Goal: Transaction & Acquisition: Purchase product/service

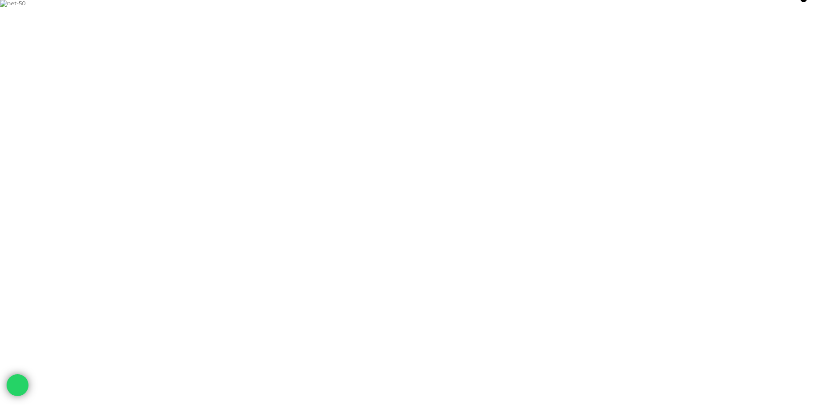
click at [0, 0] on link "NET %50 İNDİRİM" at bounding box center [0, 0] width 0 height 0
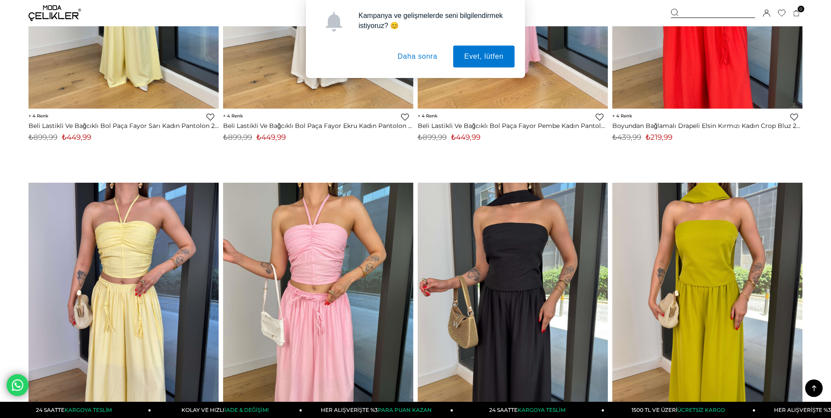
scroll to position [921, 0]
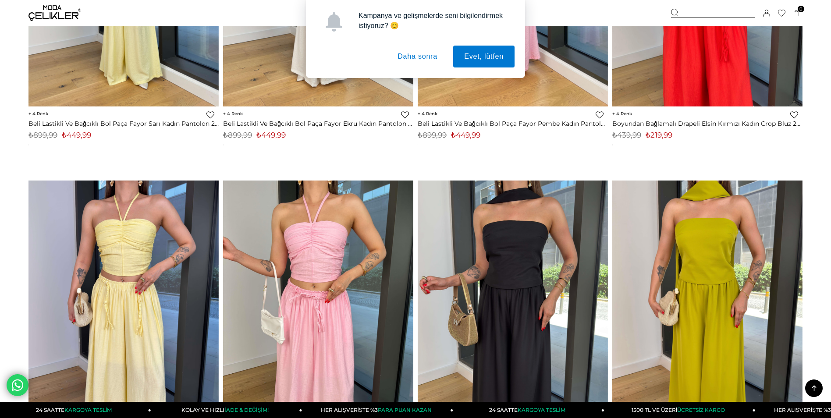
click at [431, 59] on button "Daha sonra" at bounding box center [418, 57] width 62 height 22
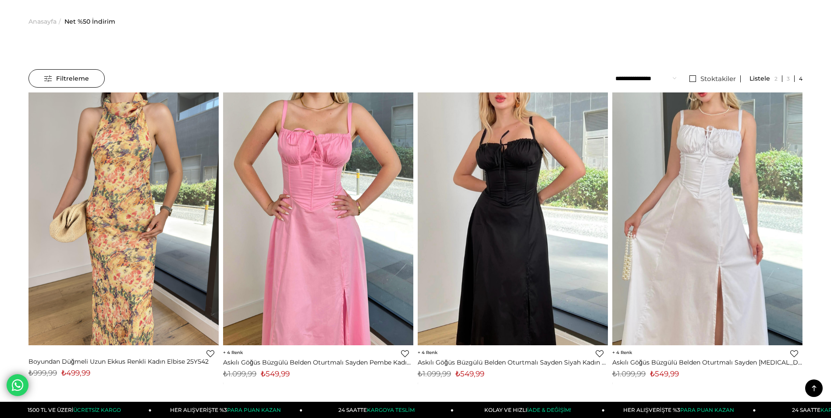
scroll to position [0, 0]
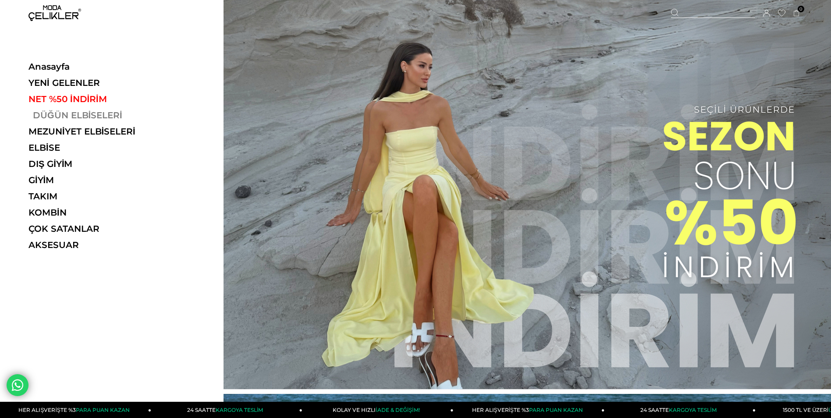
click at [82, 114] on link "DÜĞÜN ELBİSELERİ" at bounding box center [89, 115] width 121 height 11
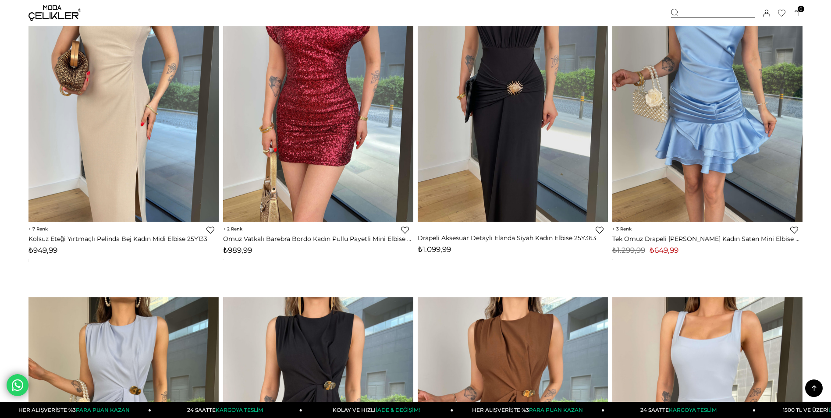
scroll to position [6007, 0]
